Goal: Transaction & Acquisition: Purchase product/service

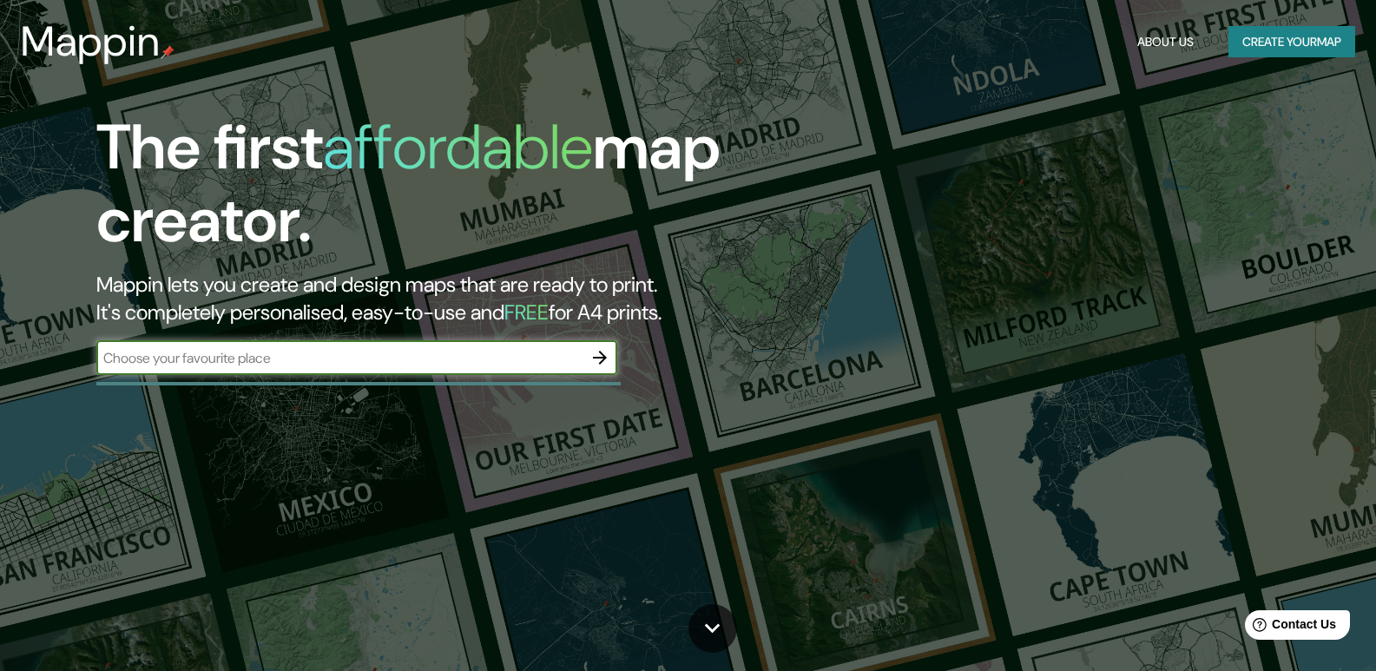
click at [314, 361] on input "text" at bounding box center [339, 358] width 486 height 20
type input "comitan [GEOGRAPHIC_DATA]"
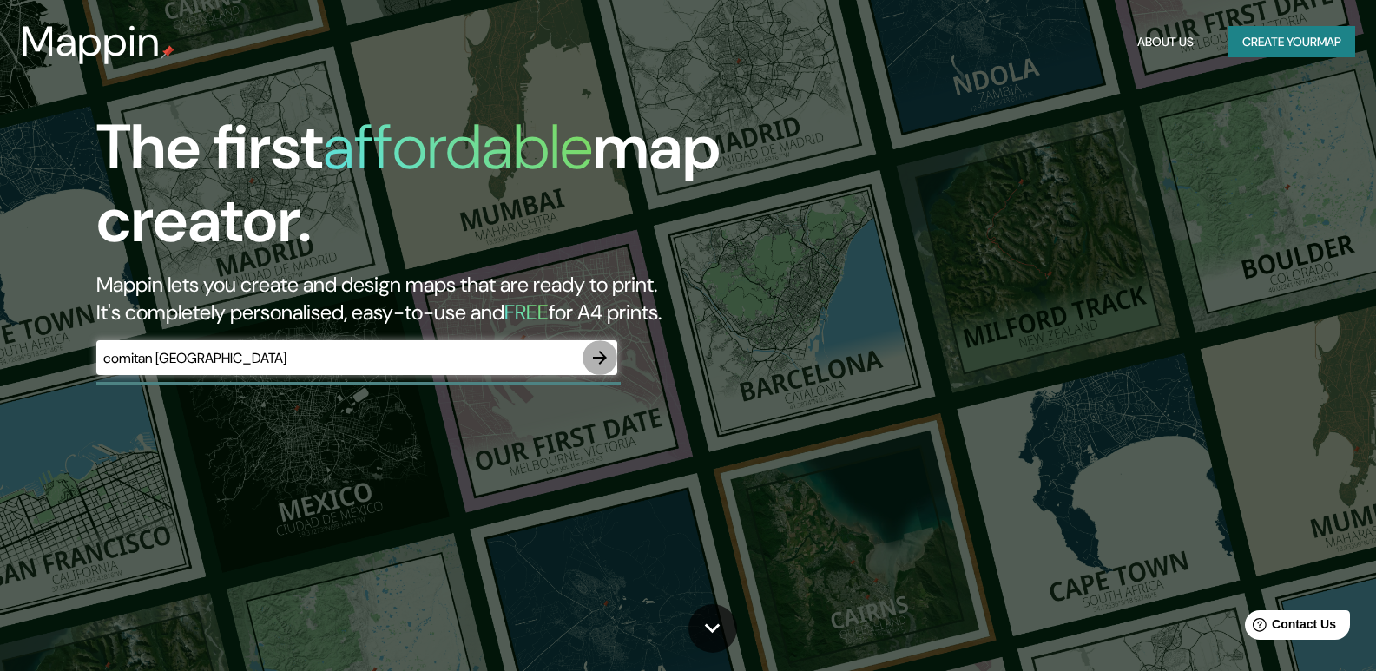
click at [606, 357] on icon "button" at bounding box center [600, 358] width 14 height 14
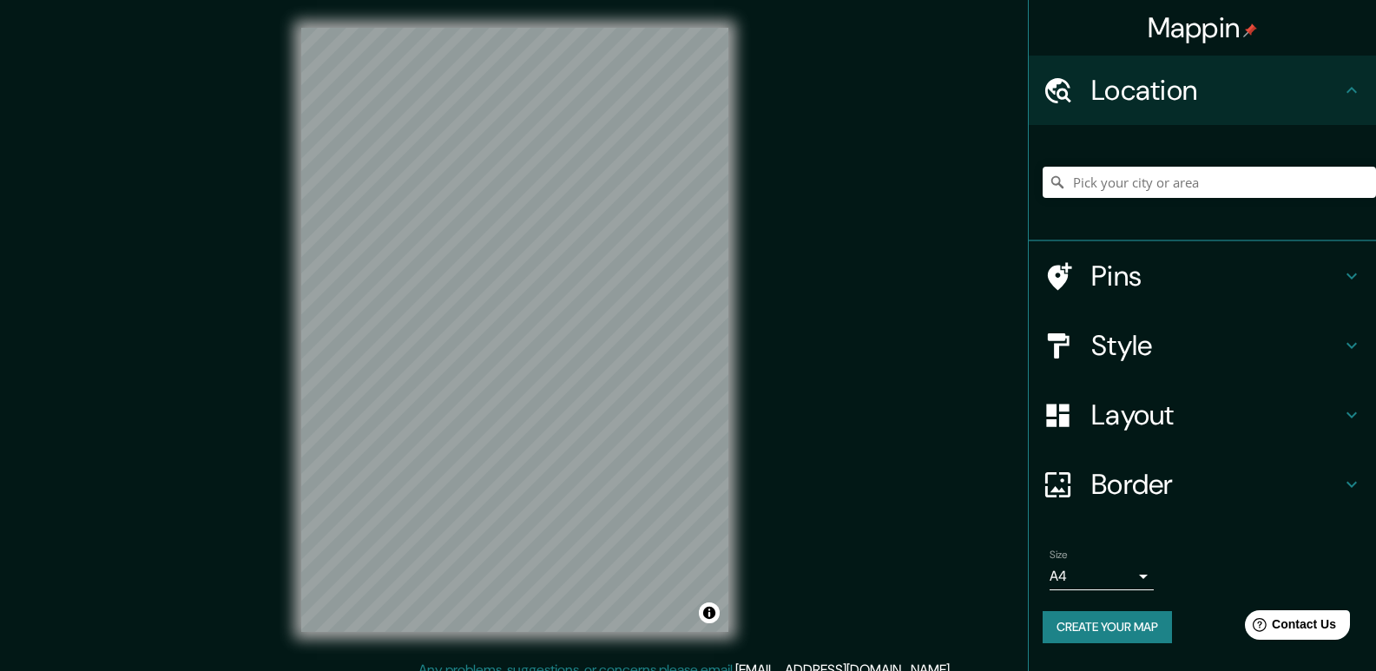
click at [284, 10] on div "© Mapbox © OpenStreetMap Improve this map" at bounding box center [514, 330] width 483 height 660
click at [1100, 183] on input "Pick your city or area" at bounding box center [1209, 182] width 333 height 31
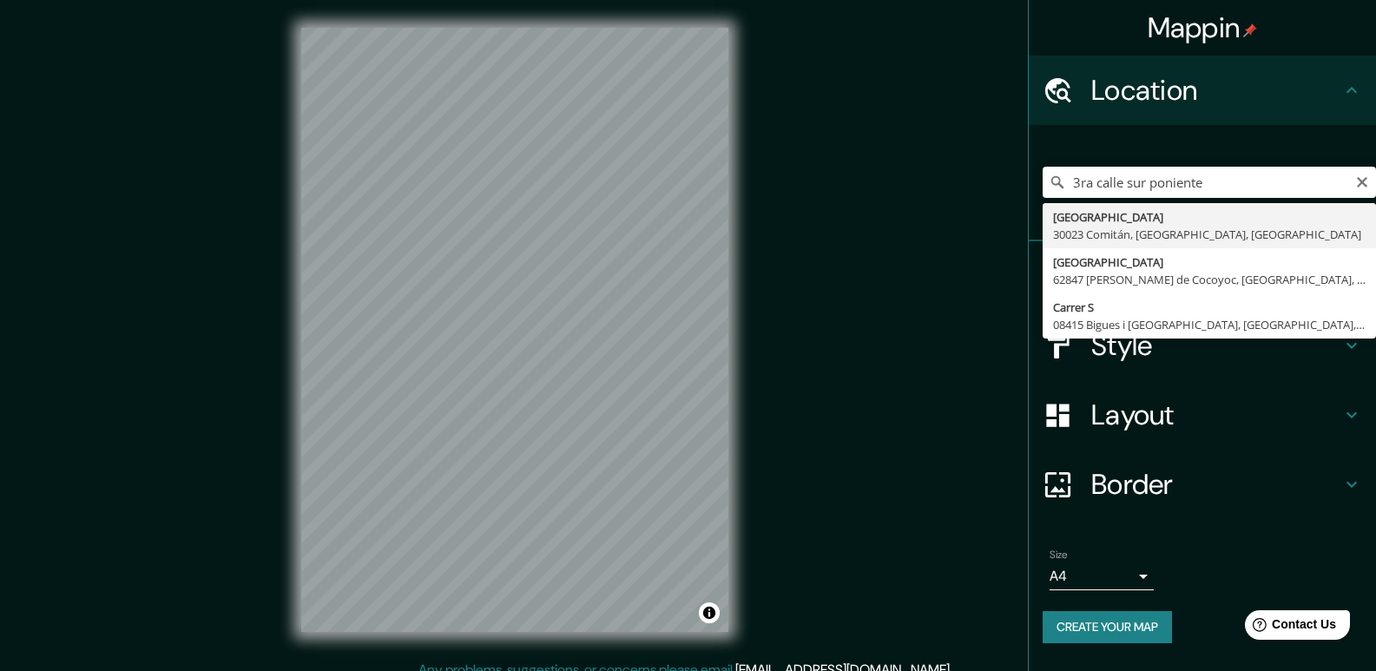
type input "[STREET_ADDRESS]"
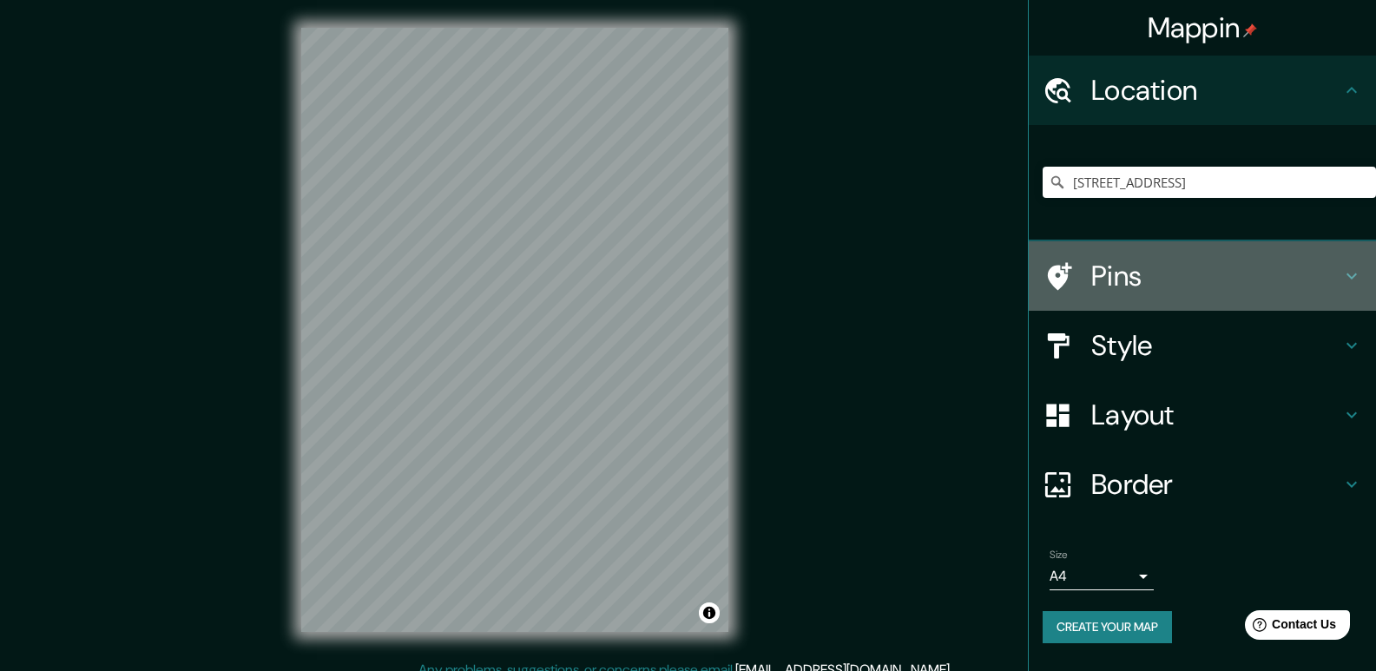
click at [1341, 272] on icon at bounding box center [1351, 276] width 21 height 21
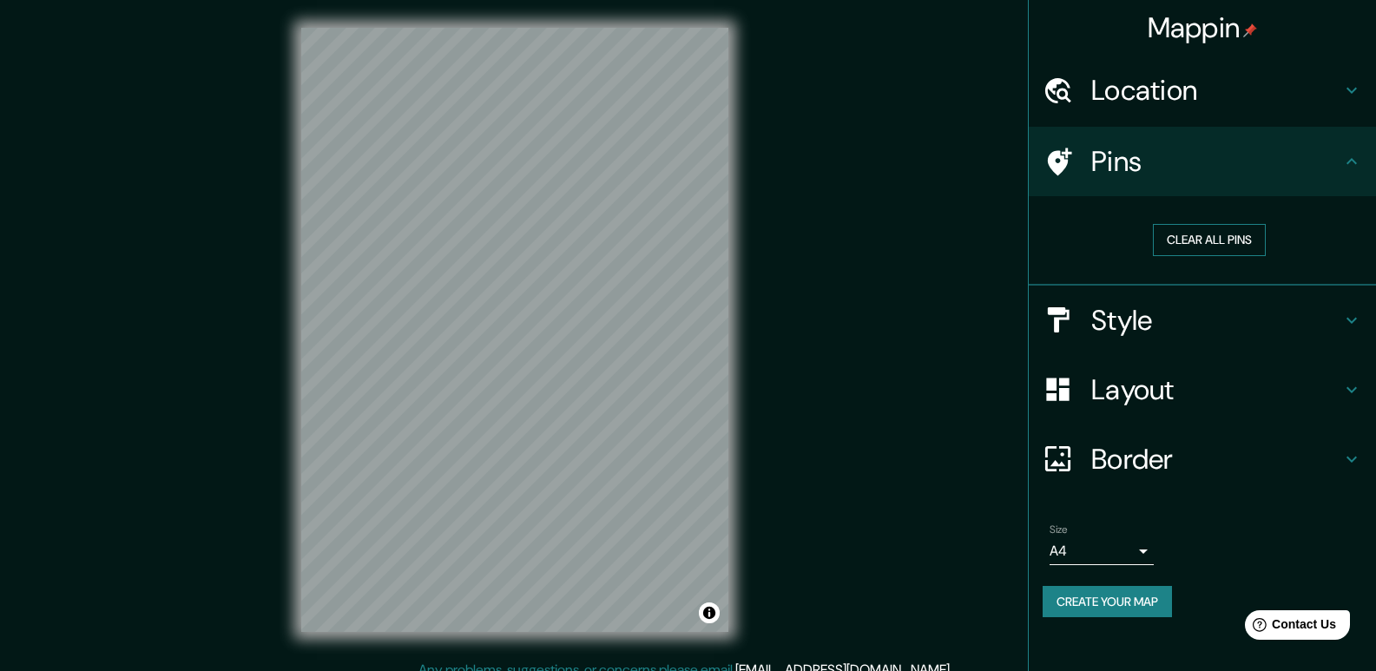
click at [1233, 236] on button "Clear all pins" at bounding box center [1209, 240] width 113 height 32
click at [1190, 234] on button "Clear all pins" at bounding box center [1209, 240] width 113 height 32
click at [1141, 313] on h4 "Style" at bounding box center [1216, 320] width 250 height 35
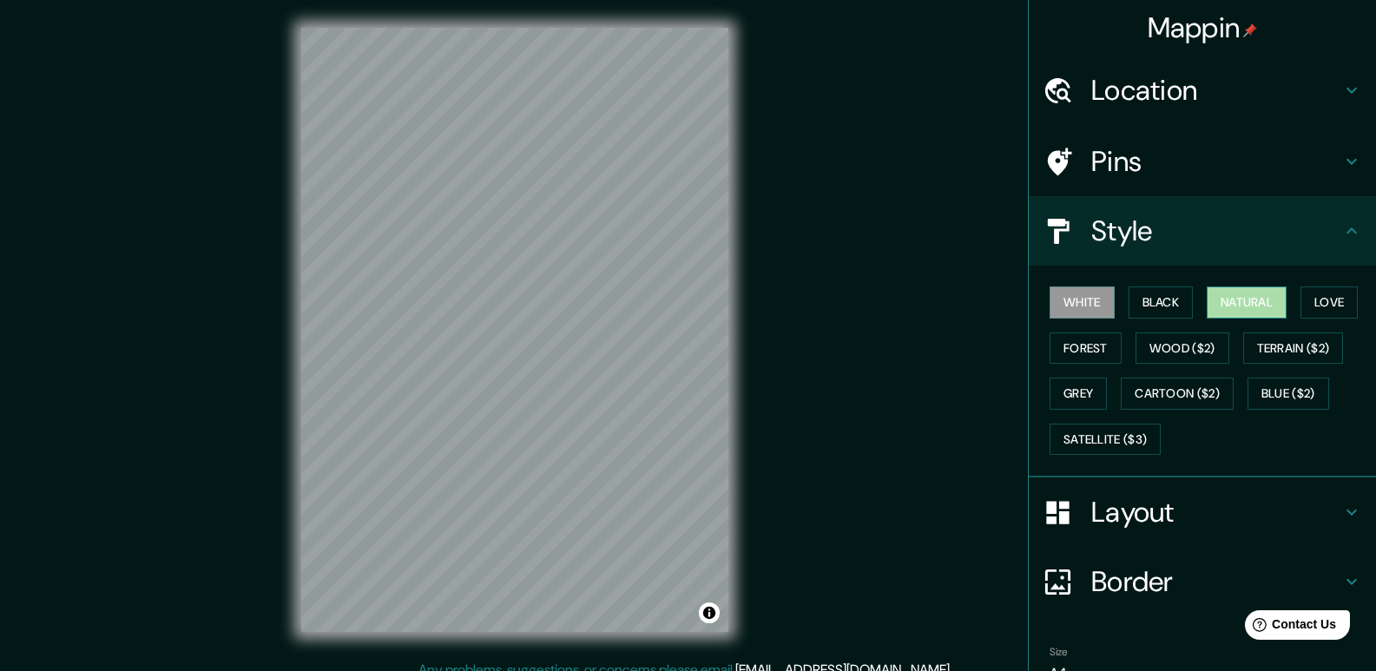
click at [1222, 299] on button "Natural" at bounding box center [1247, 302] width 80 height 32
drag, startPoint x: 1318, startPoint y: 303, endPoint x: 1313, endPoint y: 339, distance: 36.0
click at [1319, 301] on button "Love" at bounding box center [1329, 302] width 57 height 32
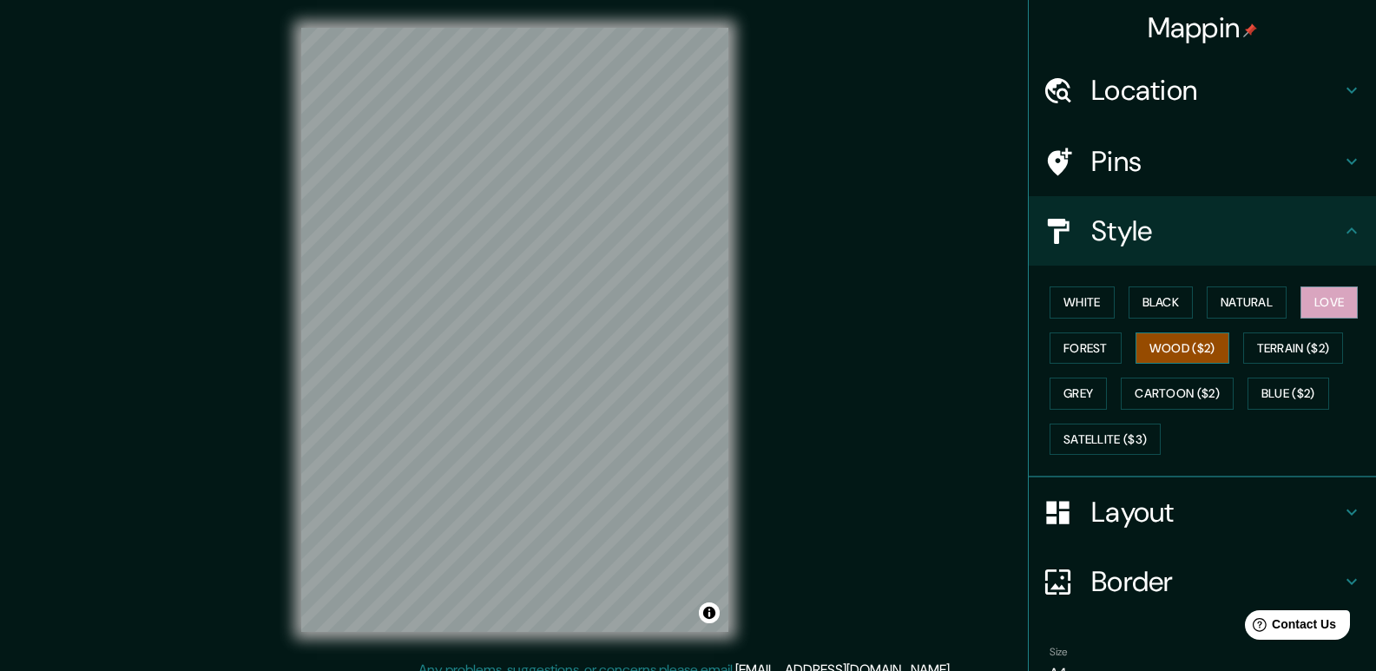
click at [1188, 339] on button "Wood ($2)" at bounding box center [1183, 349] width 94 height 32
click at [1067, 353] on button "Forest" at bounding box center [1086, 349] width 72 height 32
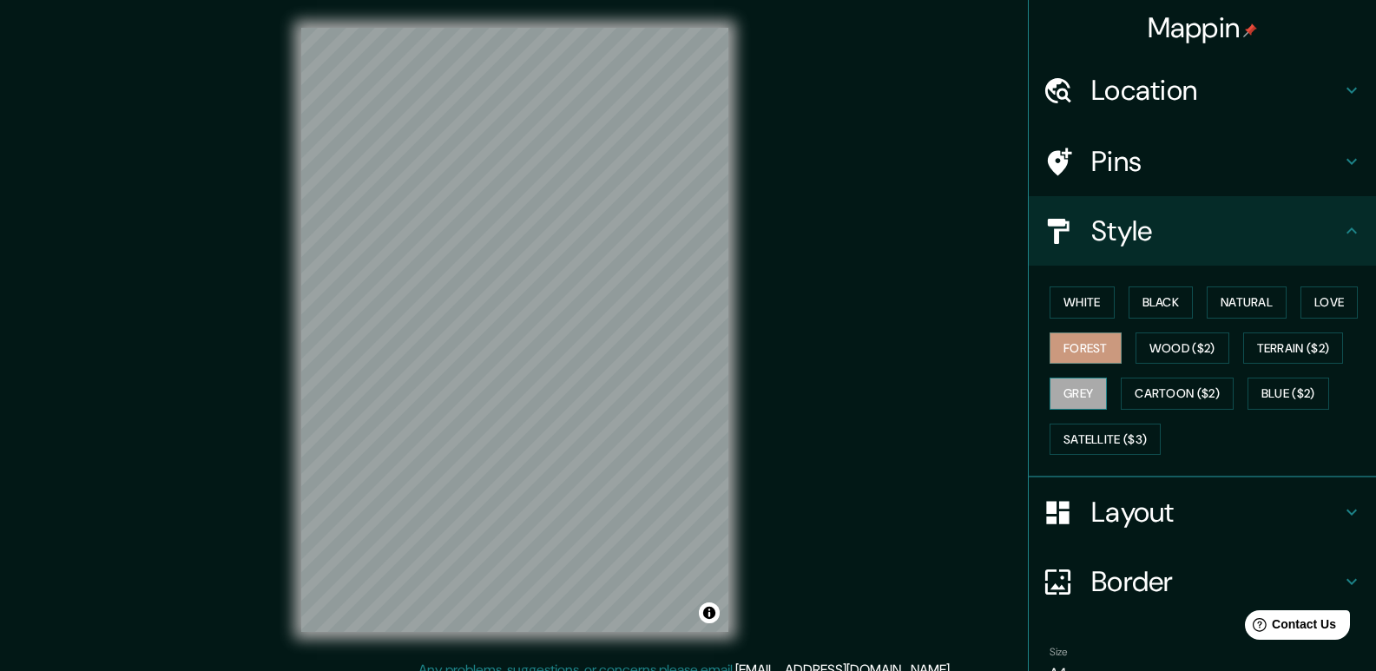
click at [1075, 397] on button "Grey" at bounding box center [1078, 394] width 57 height 32
click at [1156, 398] on button "Cartoon ($2)" at bounding box center [1177, 394] width 113 height 32
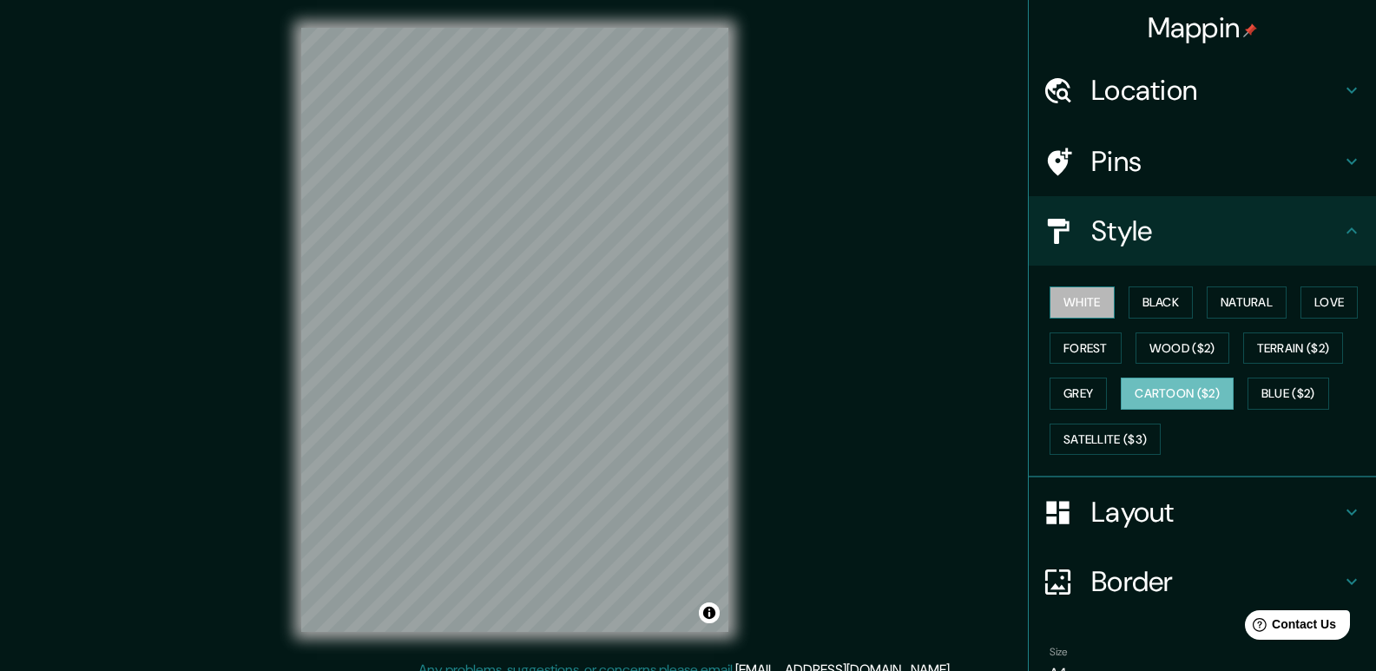
click at [1081, 300] on button "White" at bounding box center [1082, 302] width 65 height 32
click at [1149, 395] on button "Cartoon ($2)" at bounding box center [1177, 394] width 113 height 32
